Goal: Obtain resource: Download file/media

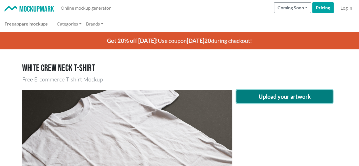
click at [274, 100] on button "Upload your artwork" at bounding box center [284, 97] width 96 height 14
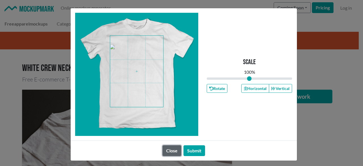
drag, startPoint x: 165, startPoint y: 150, endPoint x: 174, endPoint y: 143, distance: 11.9
click at [165, 150] on button "Close" at bounding box center [171, 150] width 19 height 11
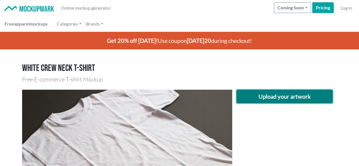
click at [278, 98] on button "Upload your artwork" at bounding box center [284, 97] width 96 height 14
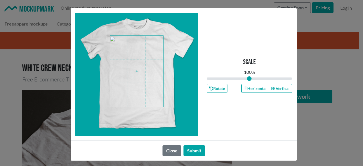
click at [139, 55] on span at bounding box center [136, 71] width 53 height 71
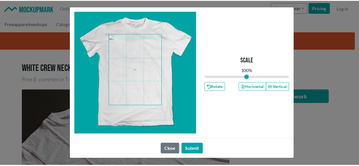
scroll to position [2, 0]
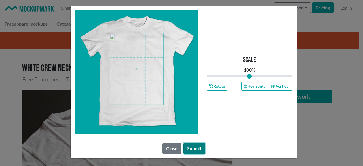
click at [191, 145] on button "Submit" at bounding box center [194, 148] width 22 height 11
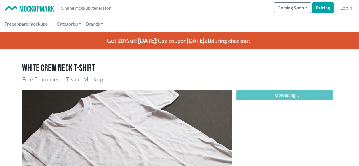
click at [191, 145] on img at bounding box center [127, 160] width 210 height 140
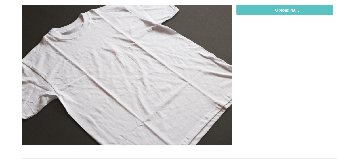
scroll to position [57, 0]
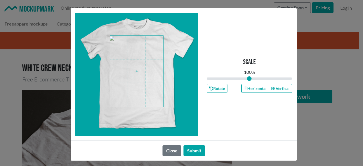
click at [131, 56] on span at bounding box center [136, 71] width 53 height 71
click at [251, 91] on button "Horizontal" at bounding box center [255, 88] width 28 height 9
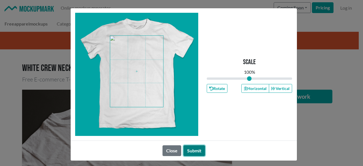
click at [192, 148] on button "Submit" at bounding box center [194, 150] width 22 height 11
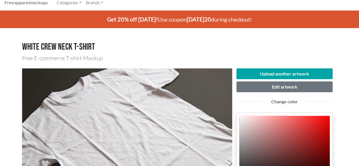
scroll to position [57, 0]
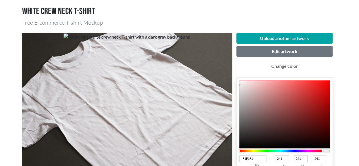
click at [284, 151] on div at bounding box center [280, 150] width 83 height 3
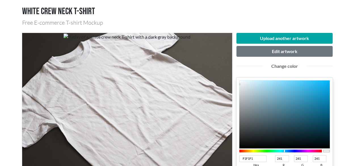
drag, startPoint x: 287, startPoint y: 149, endPoint x: 292, endPoint y: 150, distance: 5.0
click at [292, 150] on div at bounding box center [280, 150] width 83 height 5
click at [286, 150] on div at bounding box center [280, 150] width 83 height 3
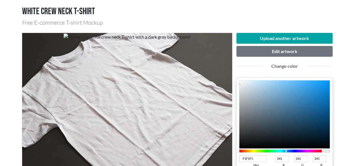
click at [290, 150] on div at bounding box center [280, 150] width 83 height 3
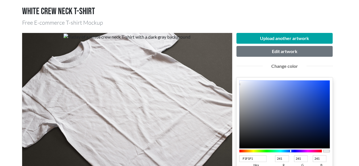
click at [291, 150] on div at bounding box center [280, 150] width 83 height 3
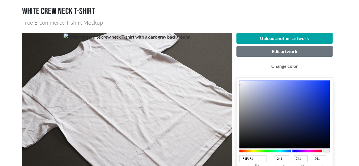
type input "061F91"
type input "6"
type input "31"
type input "145"
type input "051E91"
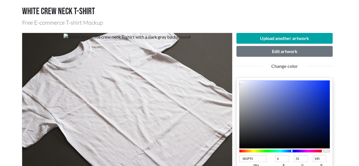
type input "5"
type input "30"
type input "021C93"
type input "2"
type input "28"
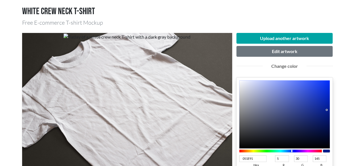
type input "147"
type input "011B93"
type input "1"
type input "27"
type input "001A93"
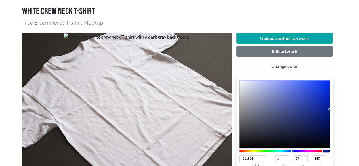
type input "0"
type input "26"
drag, startPoint x: 326, startPoint y: 109, endPoint x: 330, endPoint y: 109, distance: 4.3
click at [330, 109] on div "001A93 hex 0 r 26 g 147 b 100 a" at bounding box center [284, 135] width 96 height 116
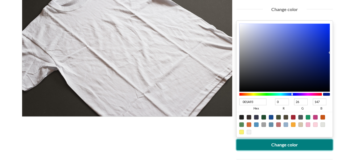
click at [306, 144] on button "Change color" at bounding box center [284, 144] width 96 height 11
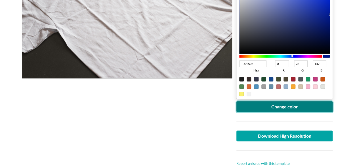
scroll to position [170, 0]
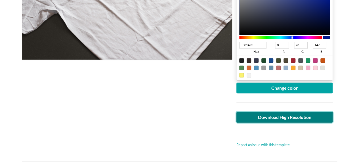
click at [299, 119] on link "Download High Resolution" at bounding box center [284, 117] width 96 height 11
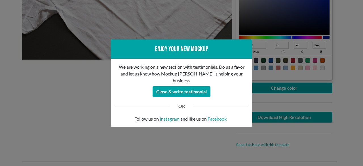
click at [16, 81] on div "Enjoy your new mockup We are working on a new section with testimonials. Do us …" at bounding box center [181, 83] width 363 height 166
